Goal: Transaction & Acquisition: Download file/media

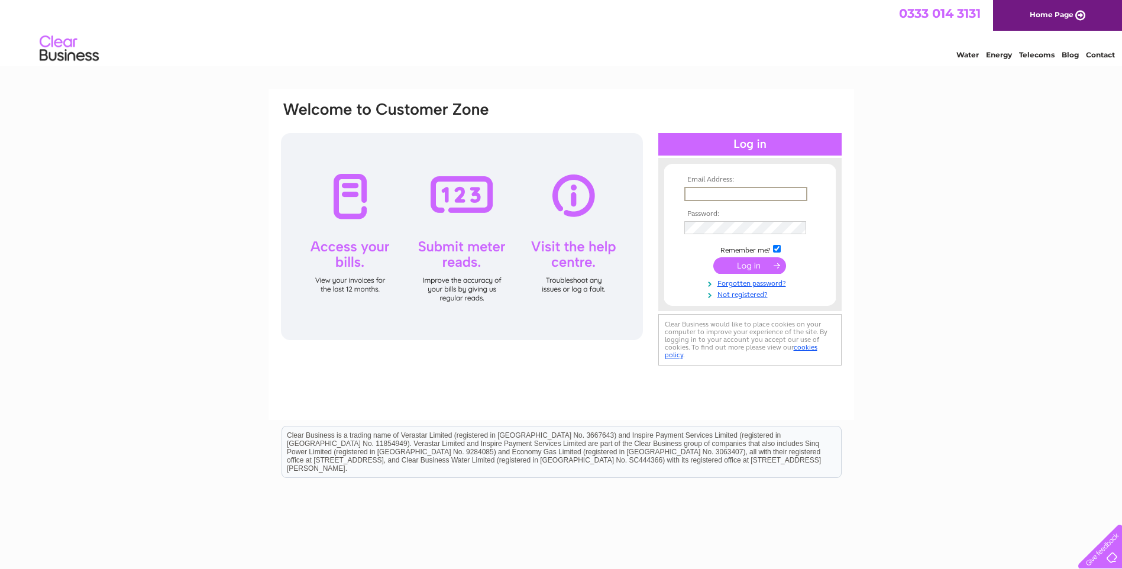
click at [783, 197] on input "text" at bounding box center [745, 194] width 123 height 14
type input "janet.v@vire.co.uk"
click at [751, 262] on input "submit" at bounding box center [749, 264] width 73 height 17
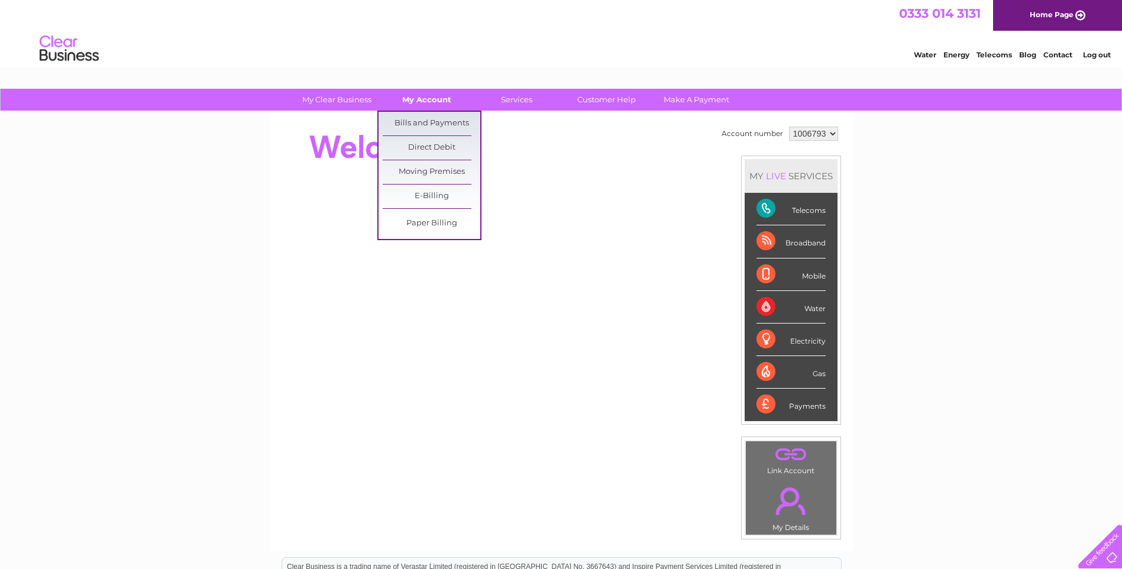
click at [429, 98] on link "My Account" at bounding box center [427, 100] width 98 height 22
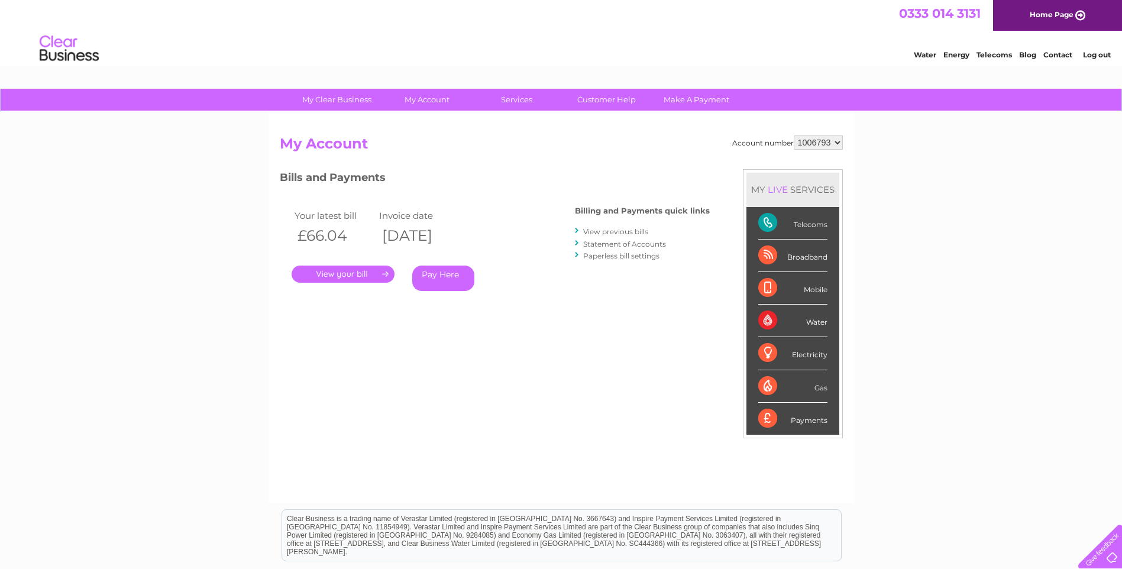
click at [347, 274] on link "." at bounding box center [342, 273] width 103 height 17
click at [369, 270] on link "." at bounding box center [342, 273] width 103 height 17
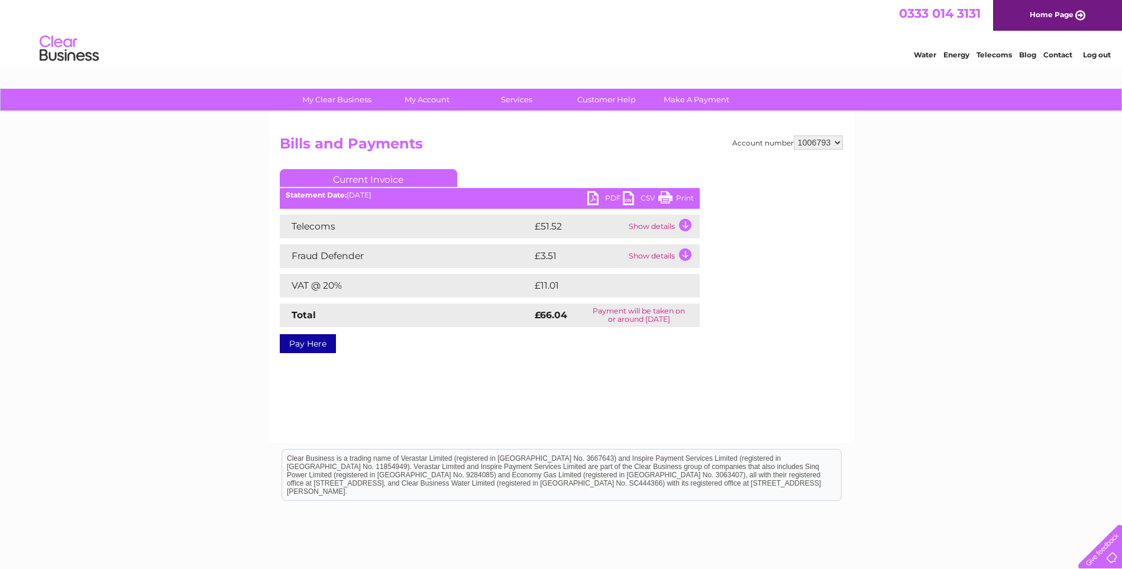
click at [593, 195] on link "PDF" at bounding box center [604, 199] width 35 height 17
